Goal: Information Seeking & Learning: Understand process/instructions

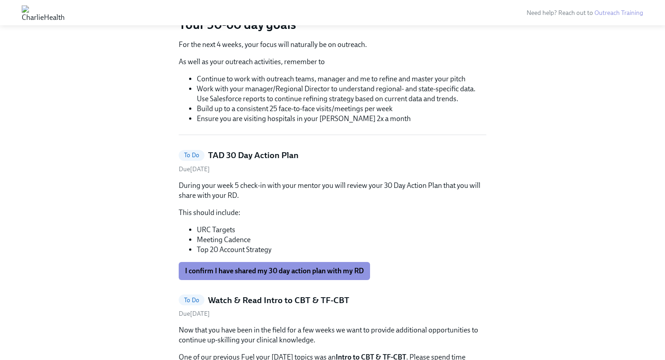
scroll to position [122, 0]
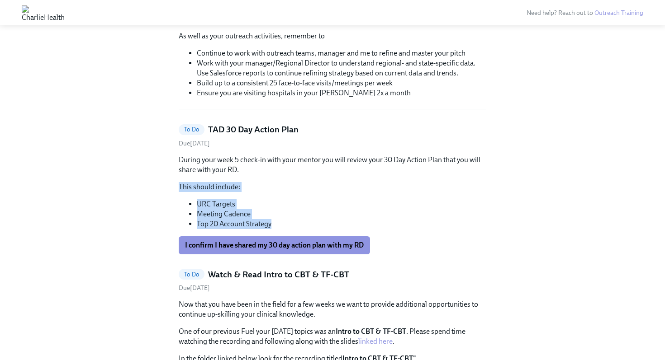
drag, startPoint x: 274, startPoint y: 224, endPoint x: 180, endPoint y: 187, distance: 100.7
click at [180, 187] on div "During your week 5 check-in with your mentor you will review your 30 Day Action…" at bounding box center [333, 192] width 308 height 74
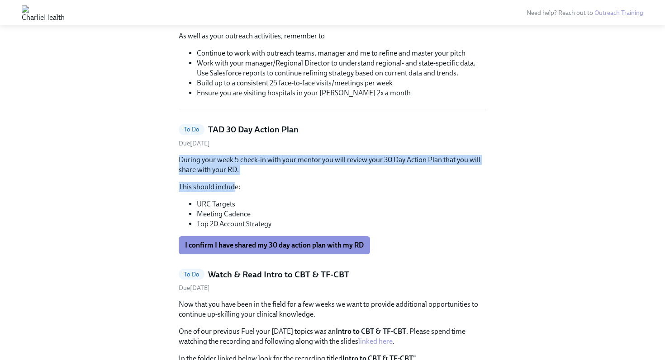
drag, startPoint x: 176, startPoint y: 160, endPoint x: 232, endPoint y: 190, distance: 63.8
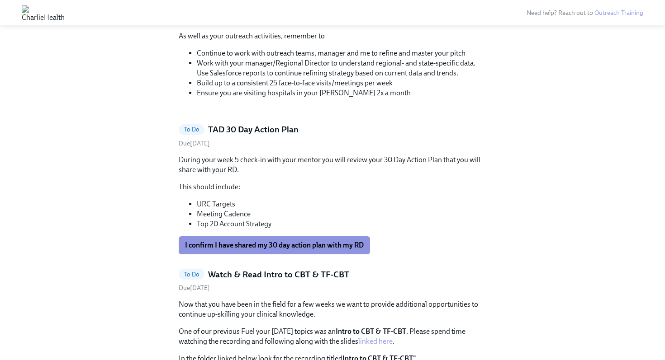
click at [244, 190] on p "This should include:" at bounding box center [333, 187] width 308 height 10
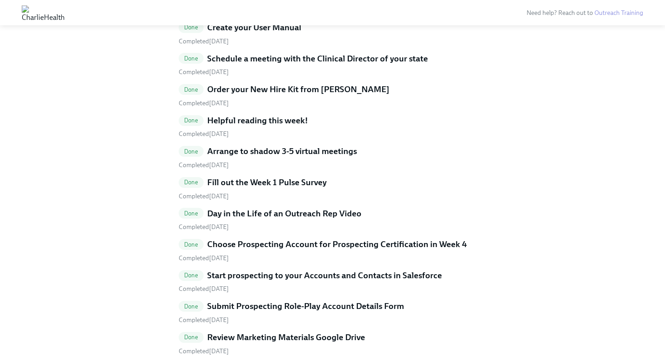
scroll to position [1053, 0]
